Goal: Find specific page/section: Find specific page/section

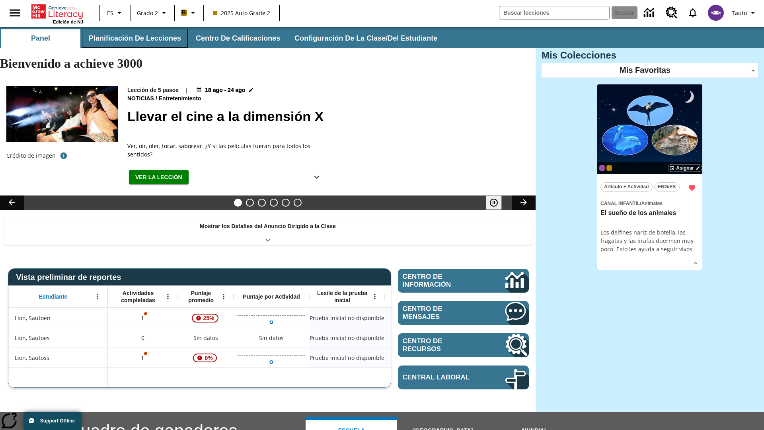
click at [133, 38] on button "Planificación de lecciones" at bounding box center [135, 38] width 106 height 19
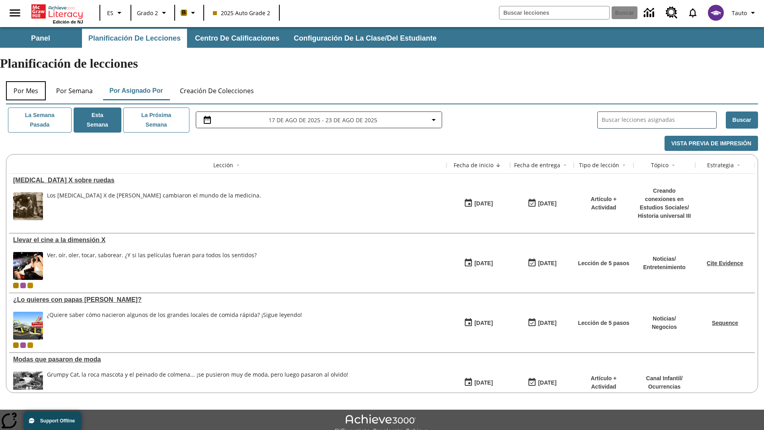
click at [26, 81] on button "Por mes" at bounding box center [26, 90] width 40 height 19
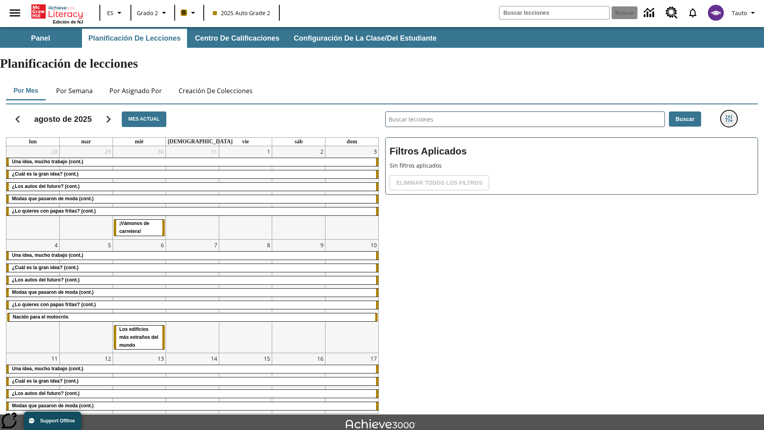
click at [728, 115] on icon "Menú lateral de filtros" at bounding box center [728, 118] width 7 height 7
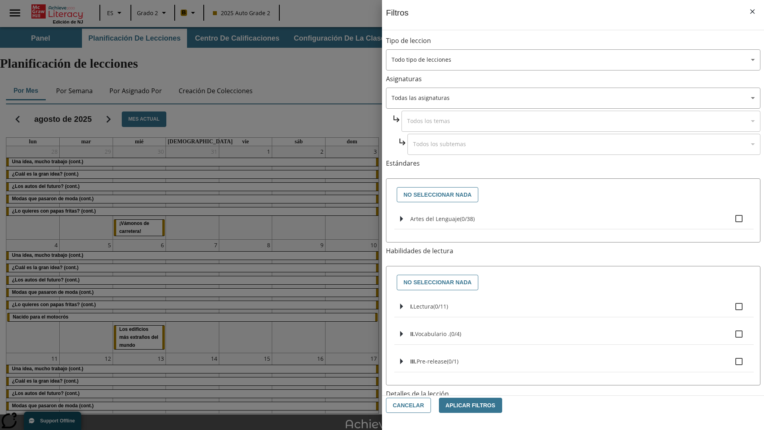
click at [573, 321] on body "Saltar al contenido principal Edición de NJ ES Grado 2 B 2025 Auto Grade 2 Busc…" at bounding box center [382, 246] width 764 height 438
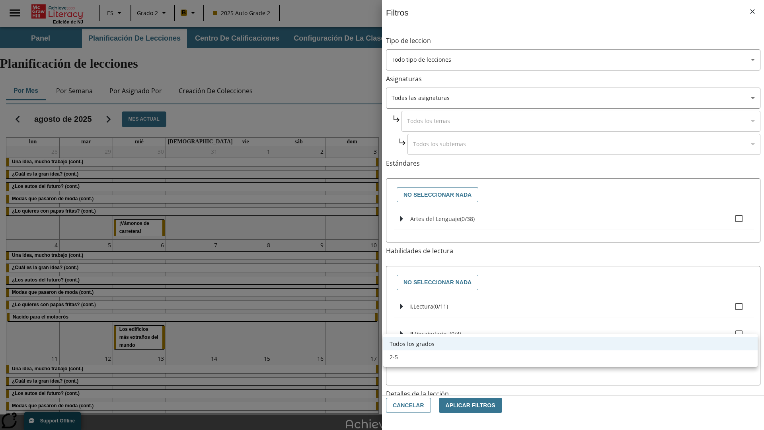
scroll to position [249, 0]
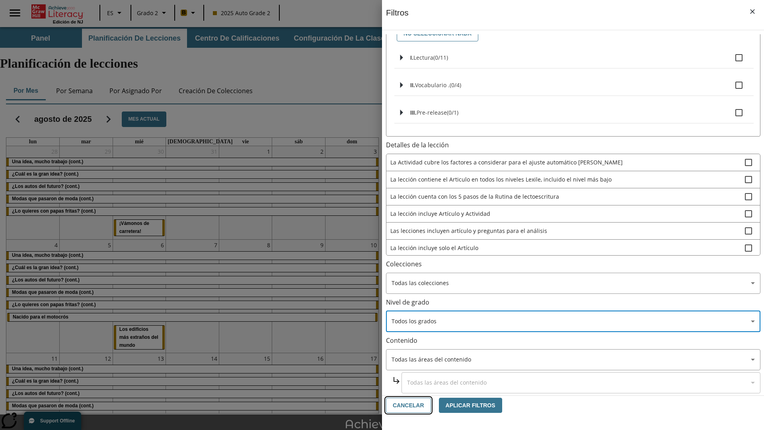
click at [407, 405] on button "Cancelar" at bounding box center [408, 405] width 45 height 16
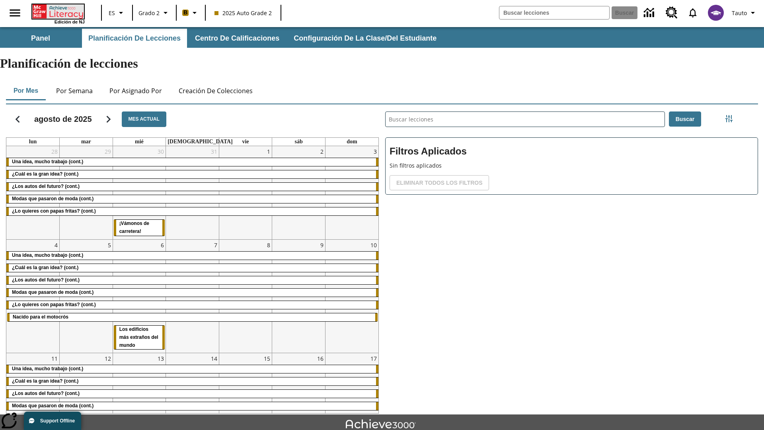
click at [57, 11] on icon "Portada" at bounding box center [58, 11] width 53 height 14
